Goal: Browse casually: Explore the website without a specific task or goal

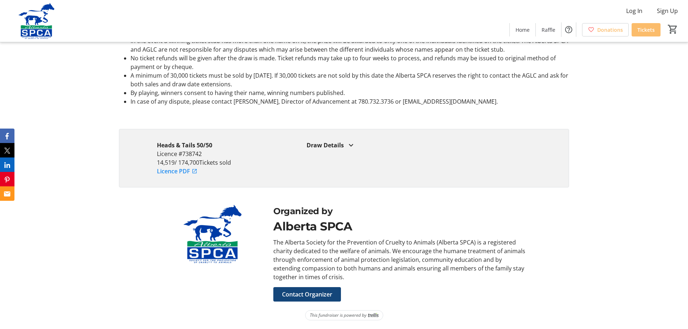
scroll to position [1591, 0]
click at [356, 150] on mat-icon at bounding box center [351, 145] width 9 height 9
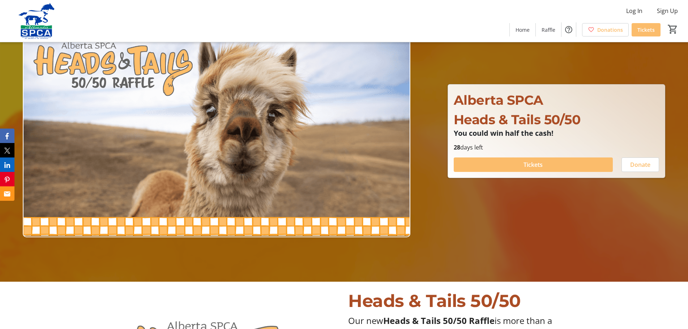
scroll to position [0, 0]
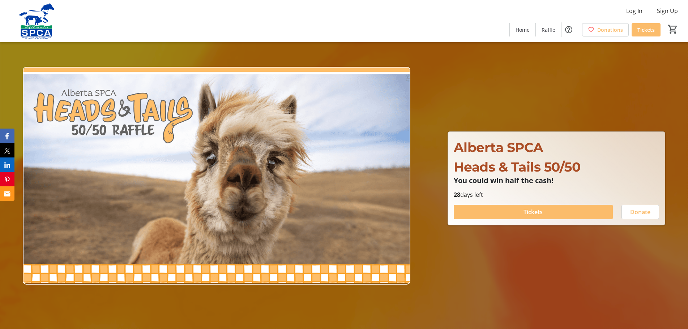
click at [140, 114] on img at bounding box center [217, 176] width 388 height 218
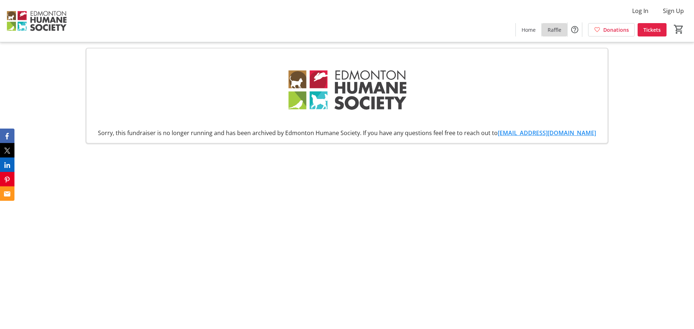
click at [548, 33] on span "Raffle" at bounding box center [555, 30] width 14 height 8
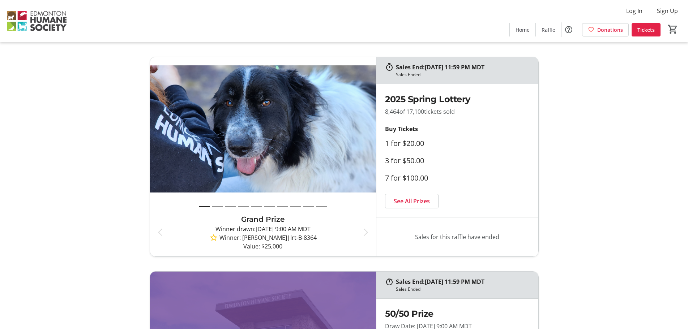
click at [44, 21] on img at bounding box center [36, 21] width 64 height 36
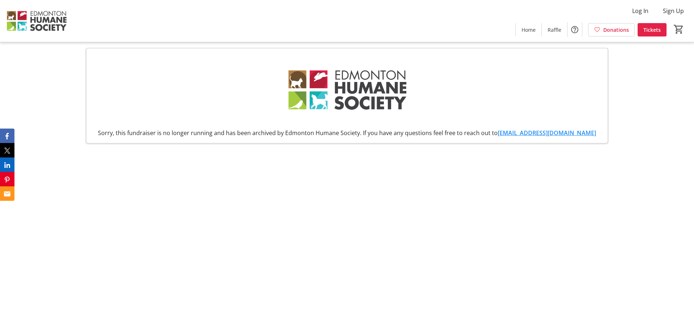
click at [44, 21] on img at bounding box center [36, 21] width 64 height 36
click at [522, 33] on span "Home" at bounding box center [529, 30] width 14 height 8
click at [24, 20] on img at bounding box center [36, 21] width 64 height 36
click at [306, 97] on img at bounding box center [348, 90] width 128 height 72
